Goal: Information Seeking & Learning: Learn about a topic

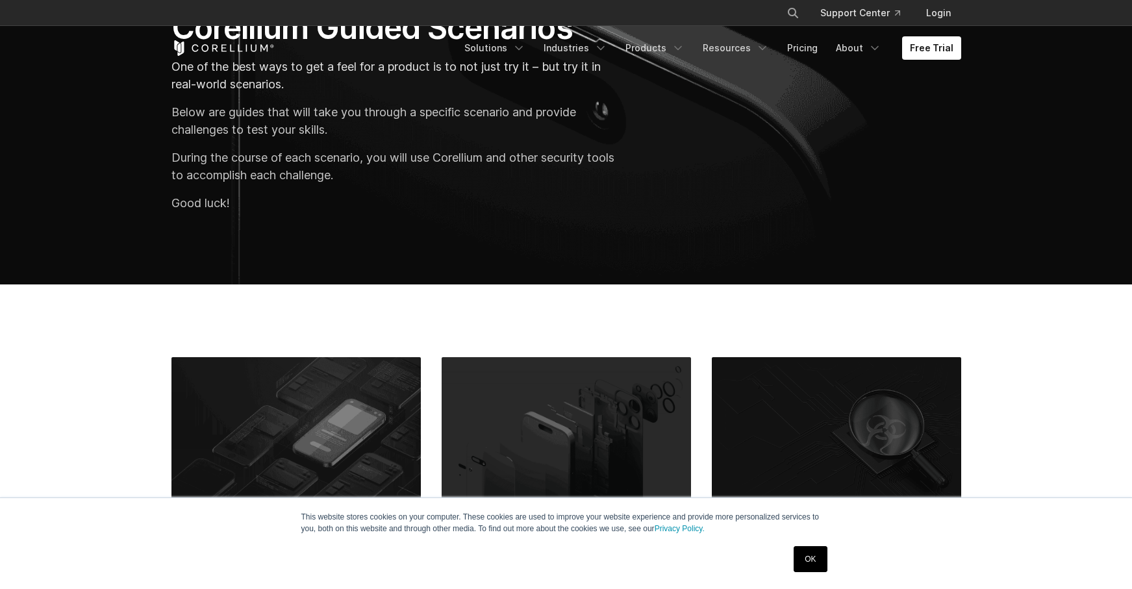
scroll to position [424, 0]
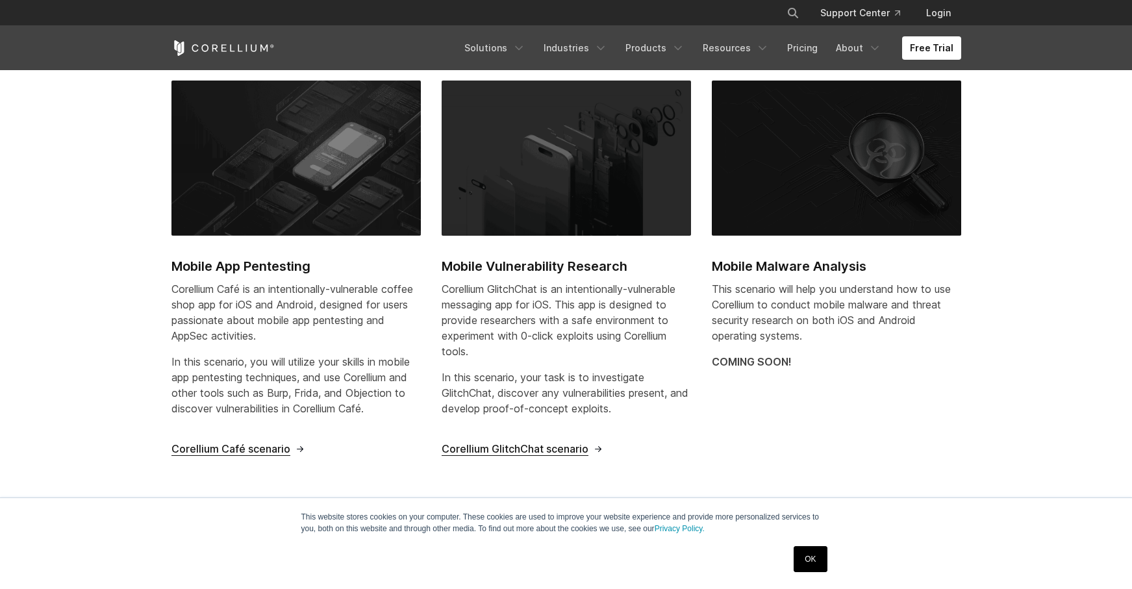
click at [808, 561] on link "OK" at bounding box center [810, 559] width 33 height 26
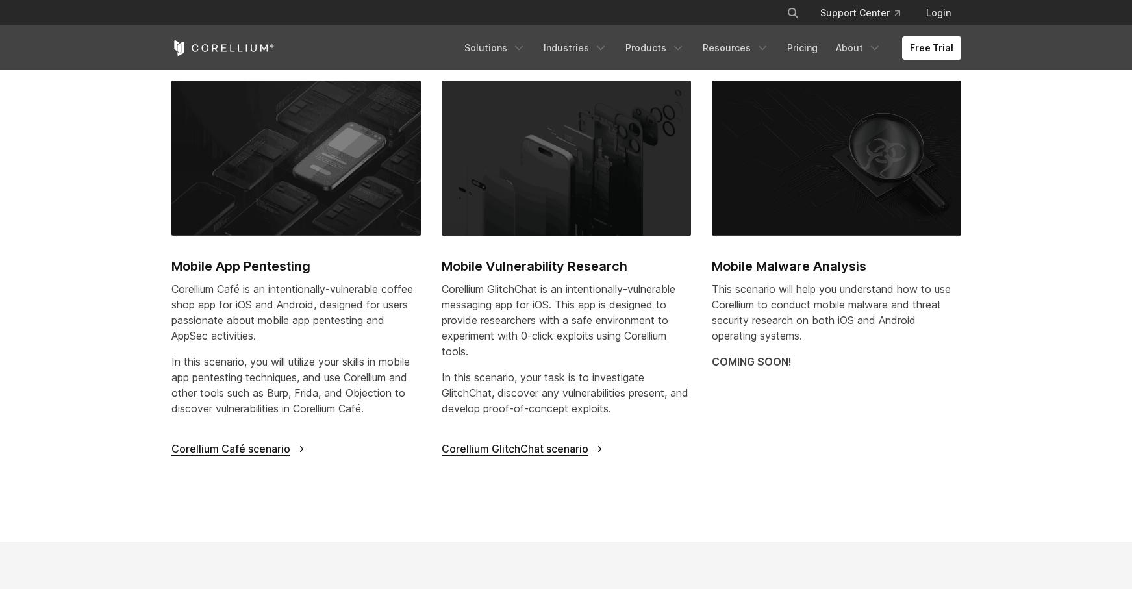
click at [237, 453] on span "Corellium Café scenario" at bounding box center [230, 449] width 119 height 14
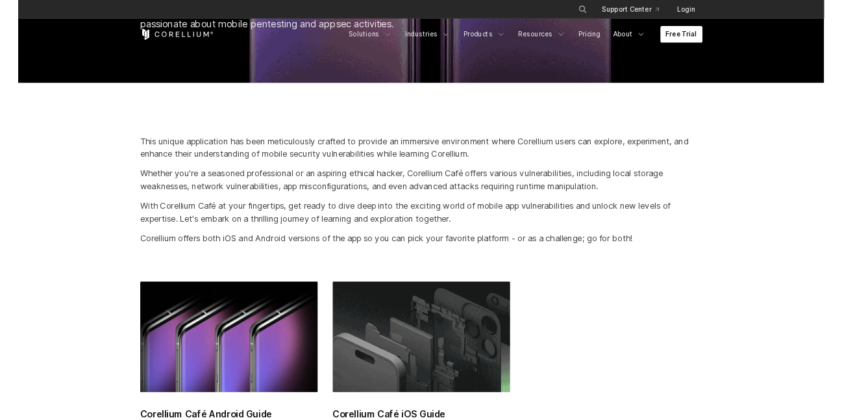
scroll to position [365, 0]
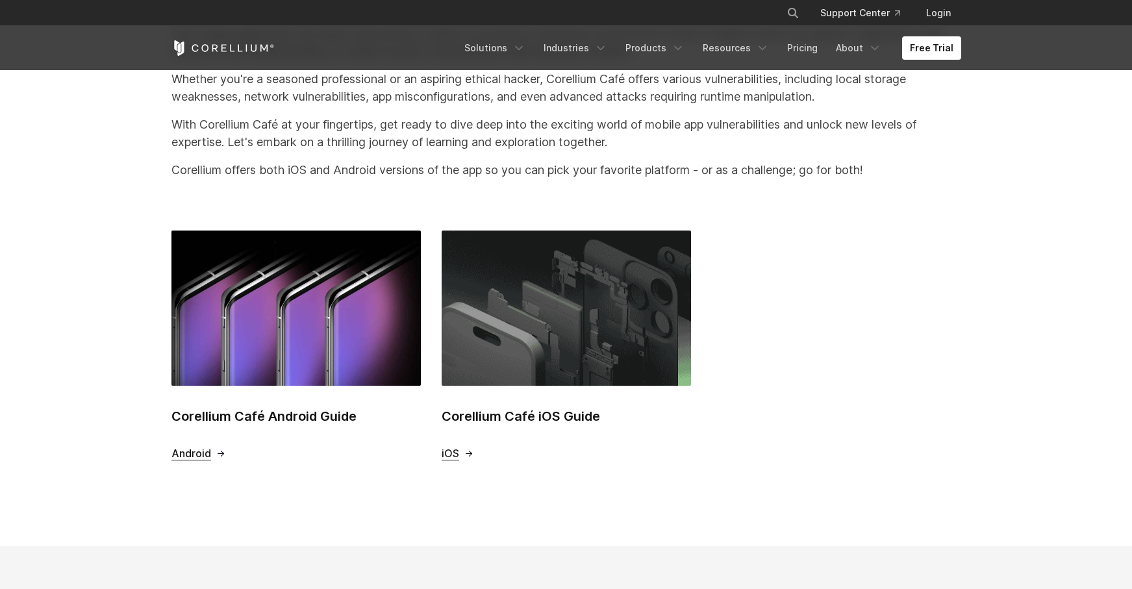
click at [531, 356] on img at bounding box center [566, 308] width 249 height 155
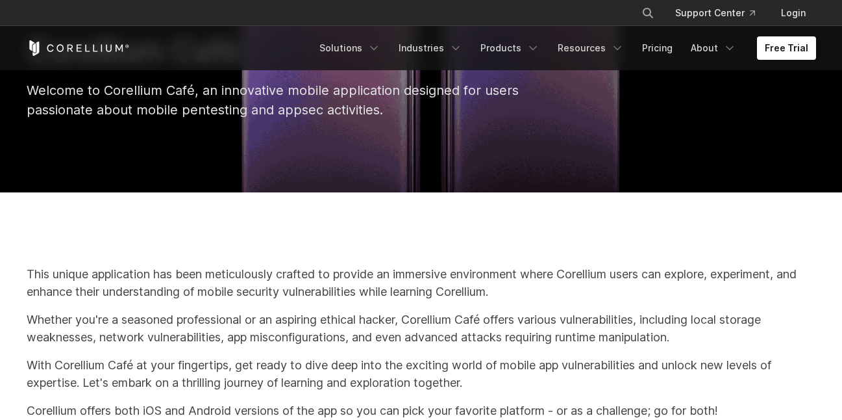
scroll to position [0, 0]
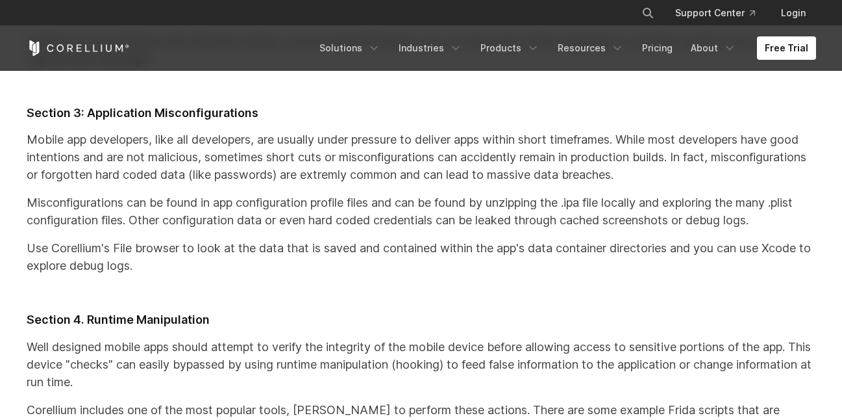
scroll to position [20210, 0]
